Goal: Transaction & Acquisition: Purchase product/service

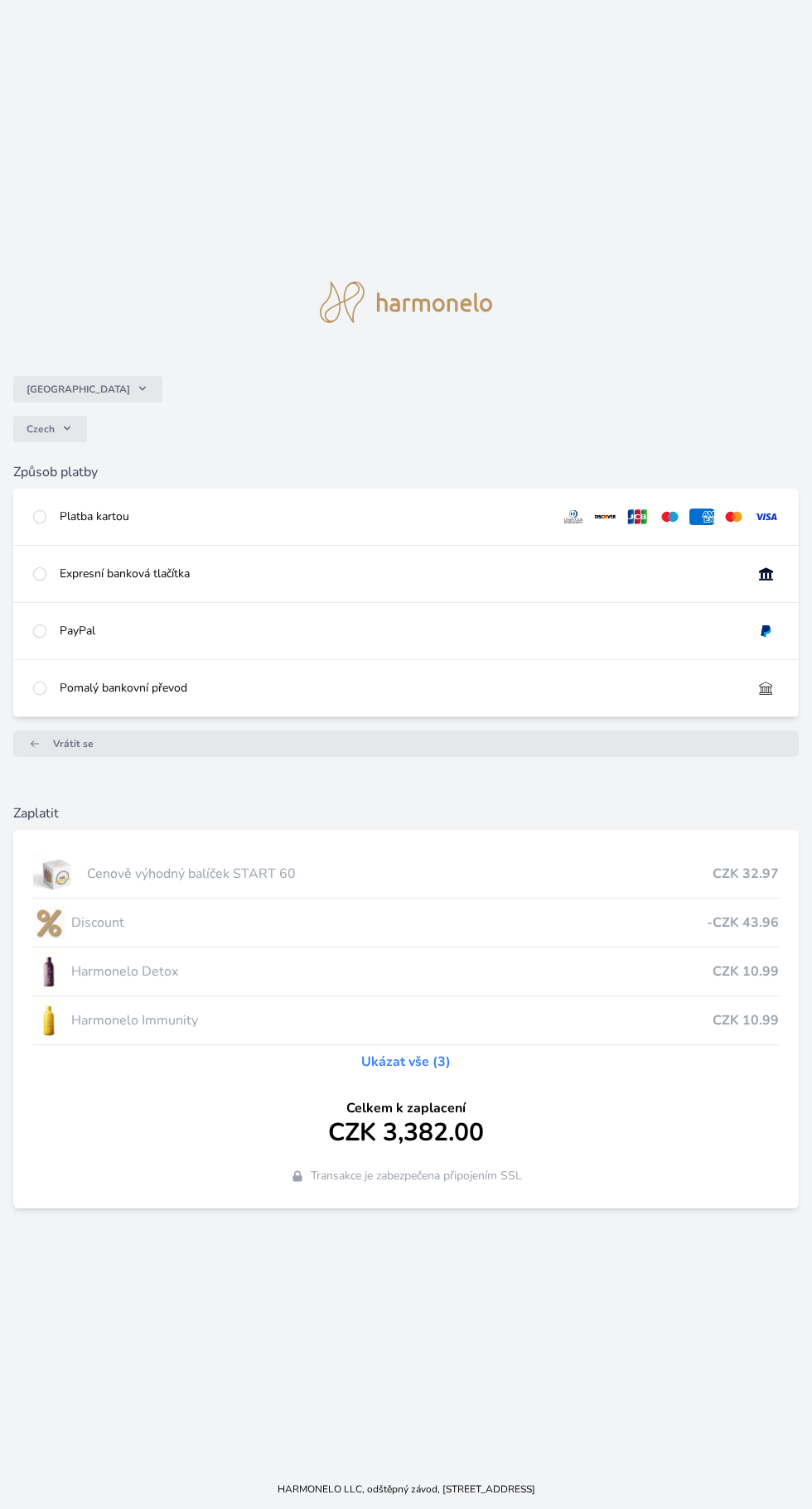
click at [460, 525] on div "Platba kartou" at bounding box center [303, 517] width 488 height 17
radio input "true"
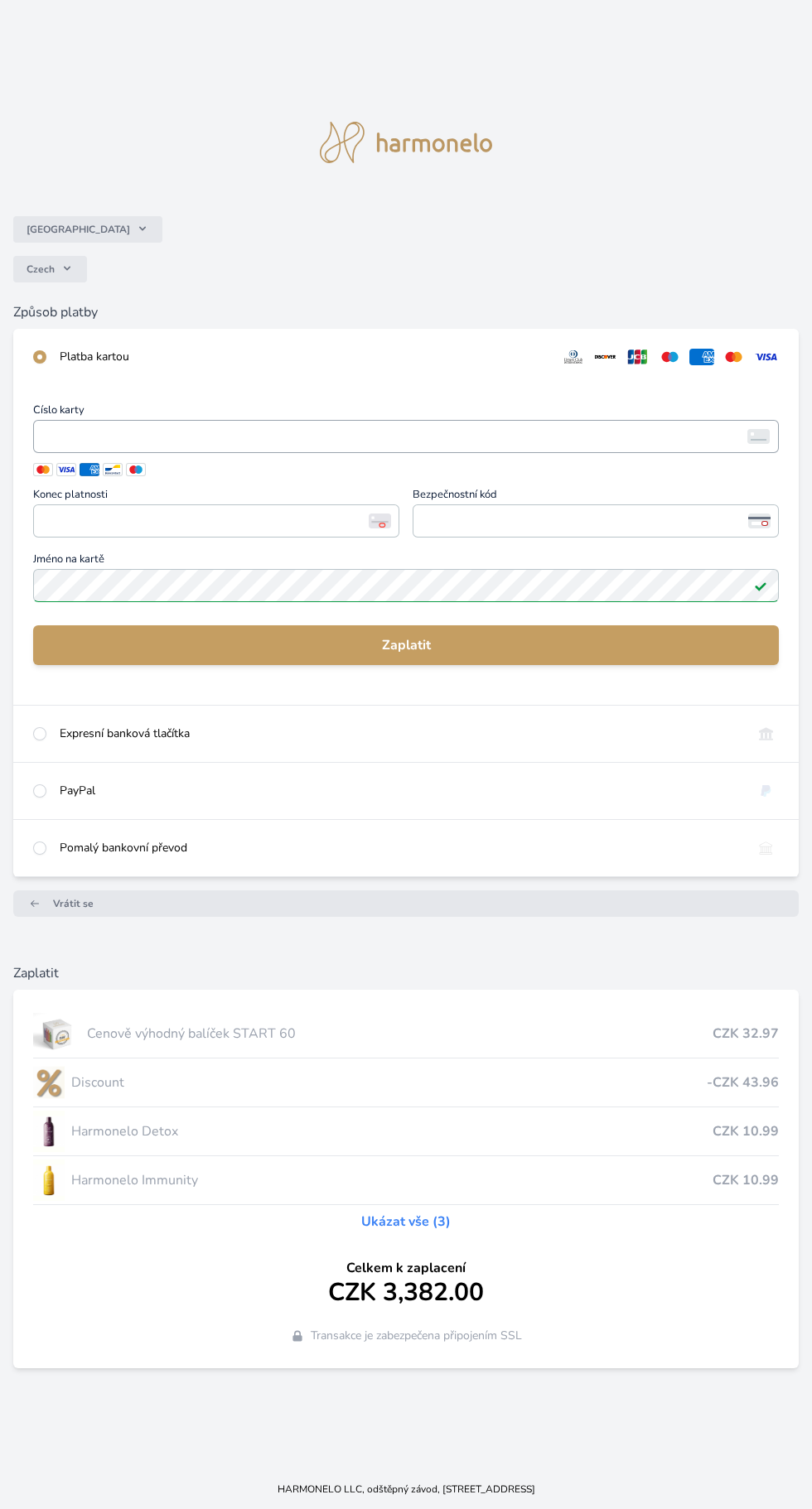
click at [614, 448] on iframe "<p>Your browser does not support iframes.</p>" at bounding box center [405, 436] width 730 height 23
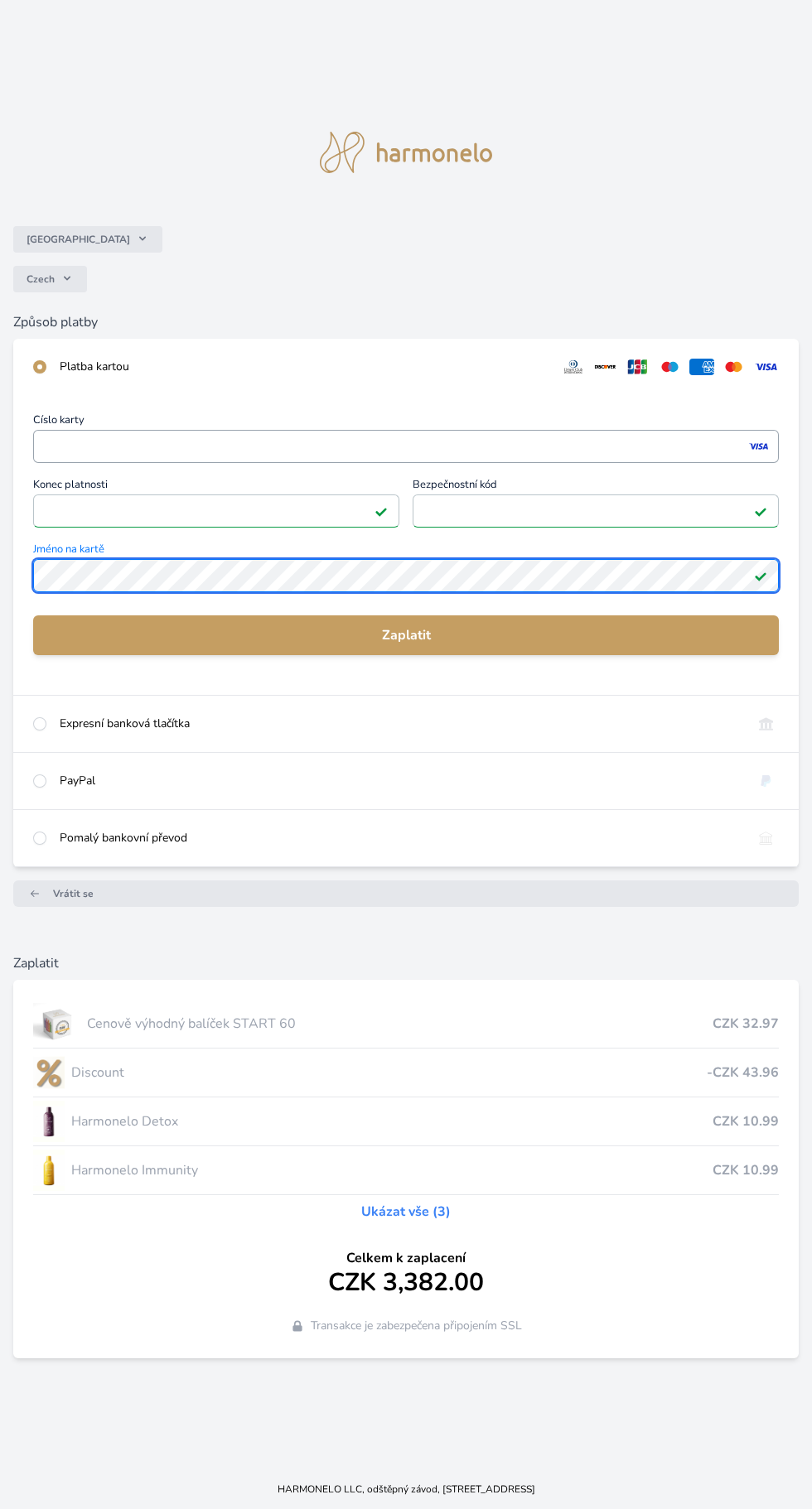
scroll to position [89, 0]
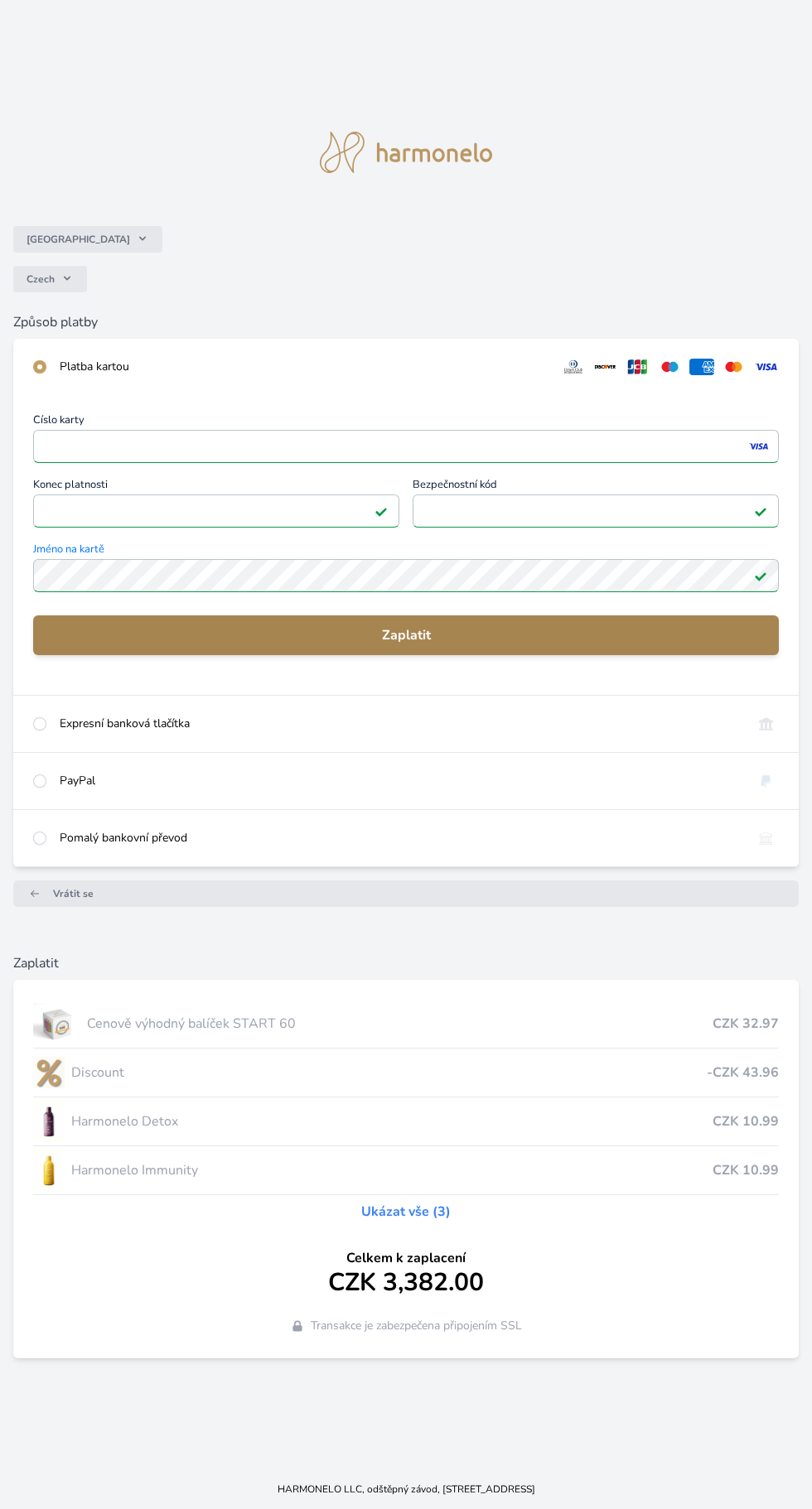
click at [619, 615] on button "Zaplatit" at bounding box center [405, 634] width 745 height 39
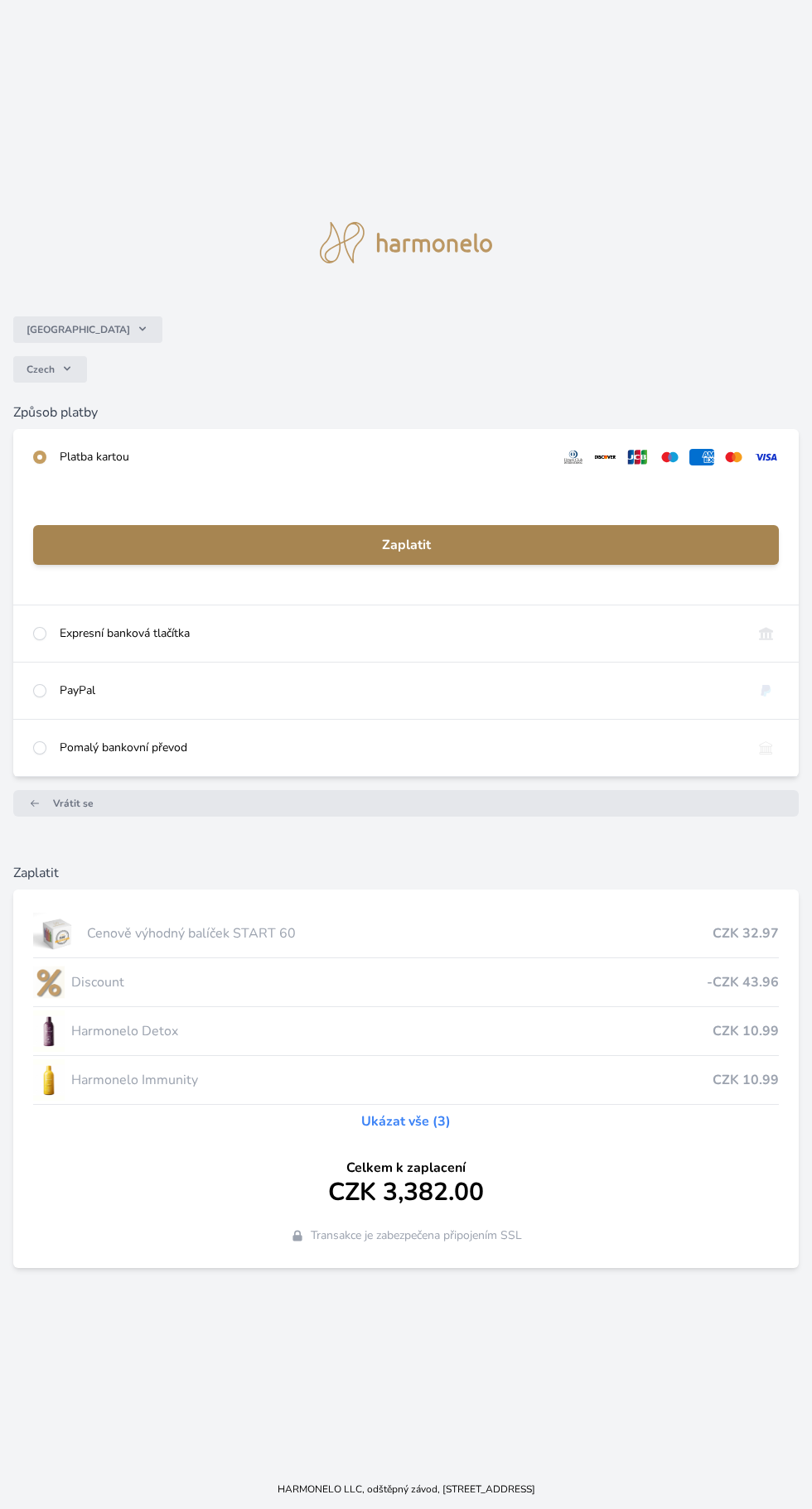
scroll to position [126, 0]
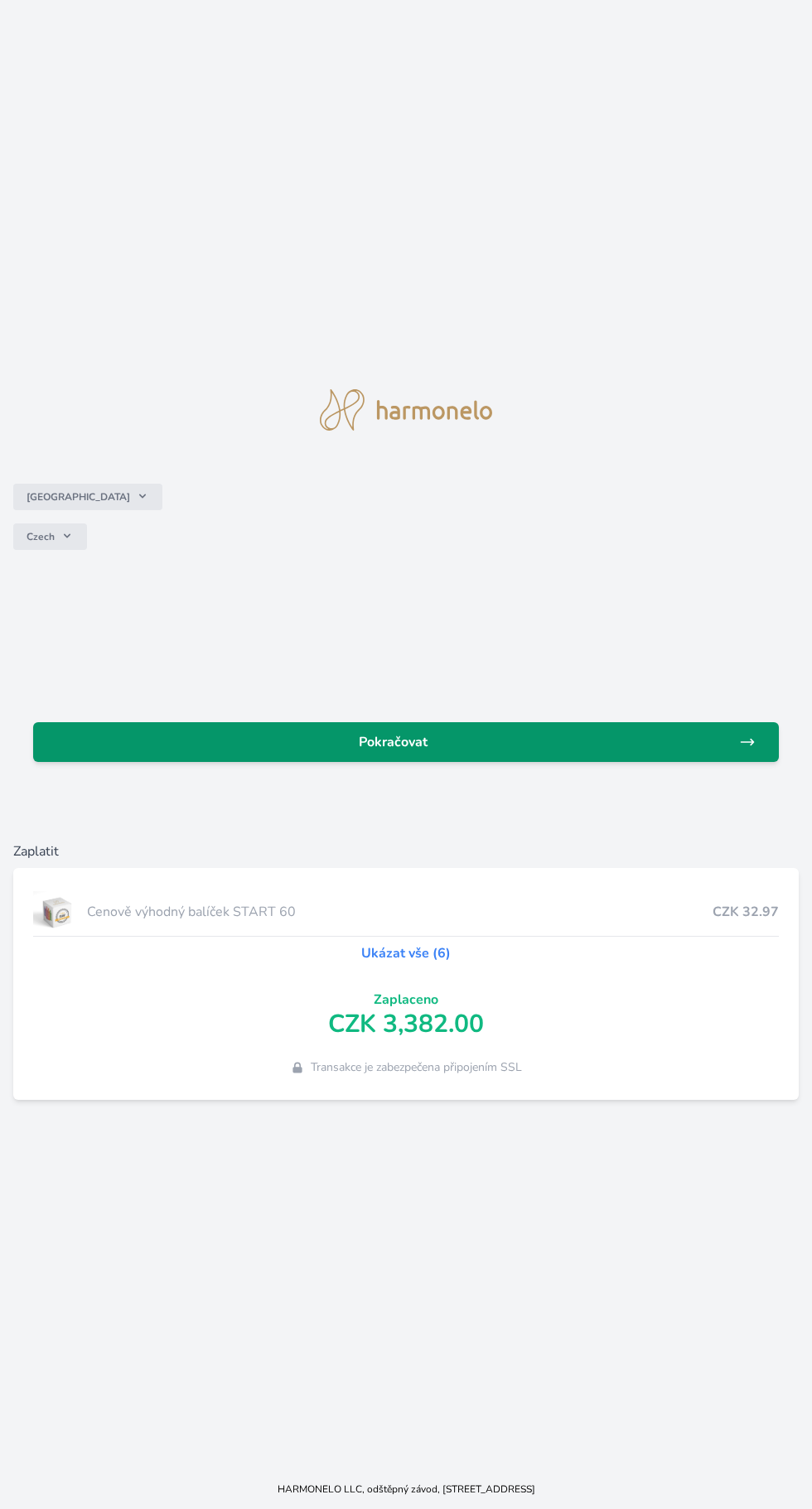
click at [686, 753] on span "Pokračovat" at bounding box center [392, 743] width 692 height 20
